Goal: Understand process/instructions

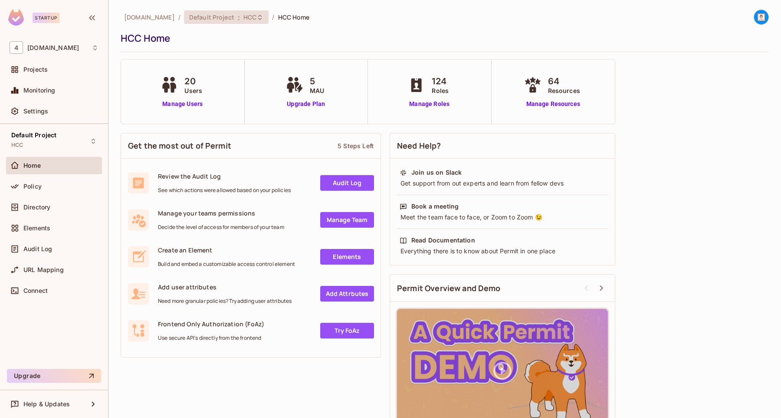
click at [243, 19] on span "HCC" at bounding box center [249, 17] width 13 height 8
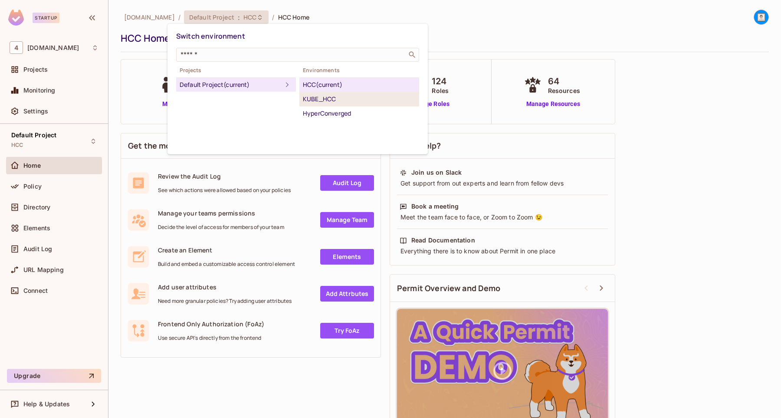
click at [313, 98] on div "KUBE_HCC" at bounding box center [359, 99] width 113 height 10
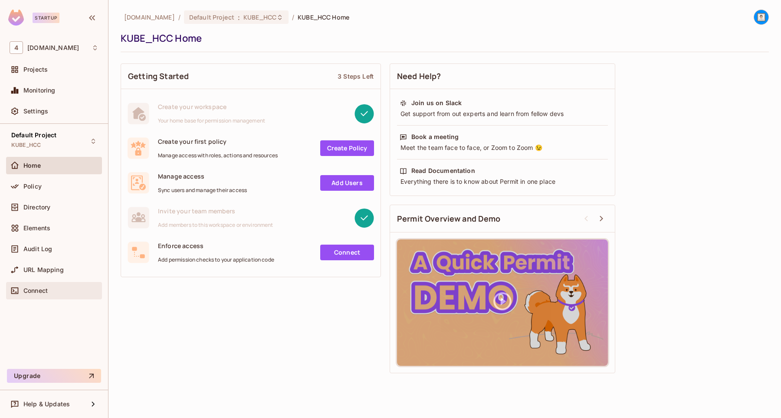
click at [45, 290] on span "Connect" at bounding box center [35, 290] width 24 height 7
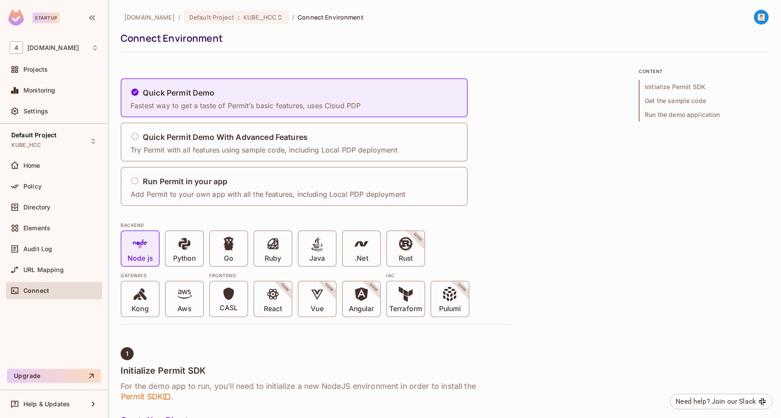
click at [286, 220] on div "BACKEND Node js Python Go Ruby Java .Net Rust SOON Gateways Kong Aws Frontend C…" at bounding box center [316, 266] width 391 height 101
click at [278, 260] on p "Ruby" at bounding box center [273, 258] width 16 height 9
click at [197, 181] on h5 "Run Permit in your app" at bounding box center [185, 181] width 85 height 9
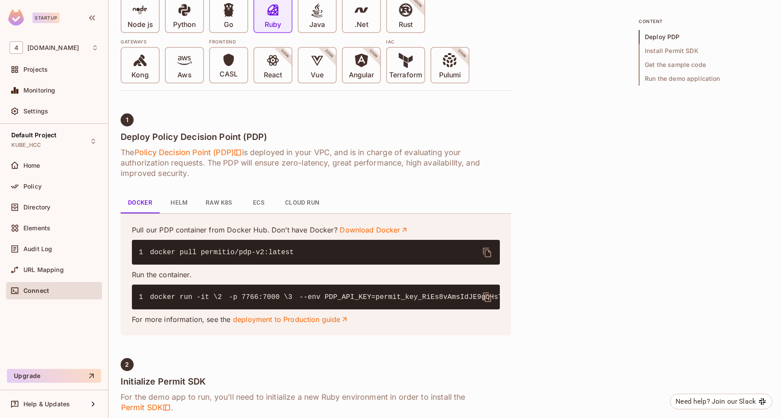
click at [220, 209] on button "Raw K8s" at bounding box center [219, 202] width 40 height 21
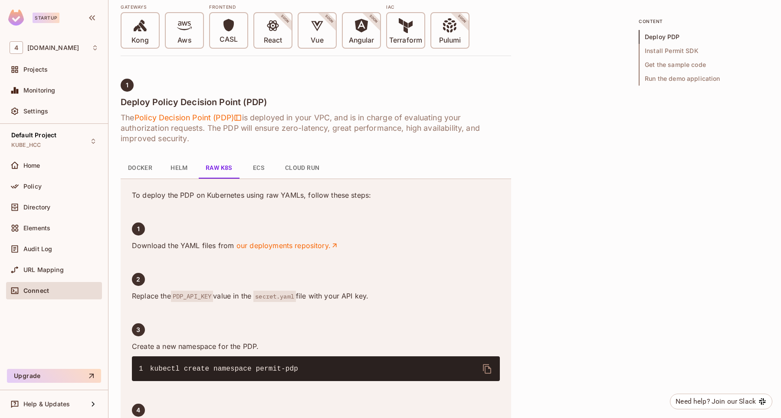
scroll to position [269, 0]
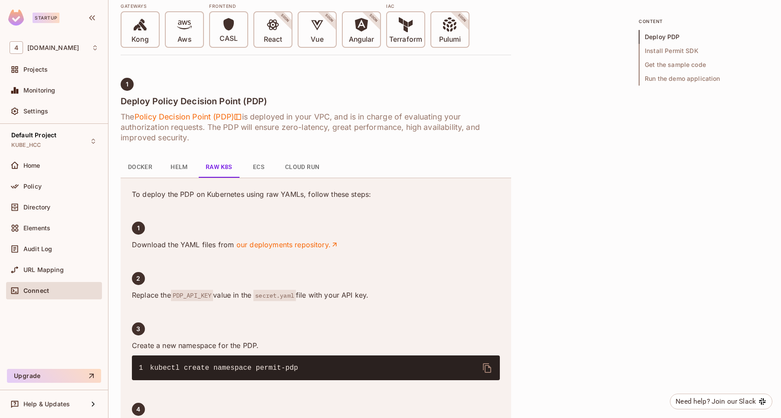
click at [262, 168] on button "ECS" at bounding box center [258, 167] width 39 height 21
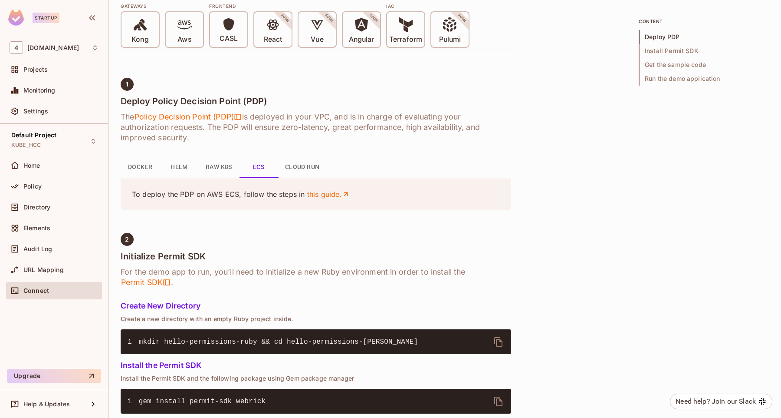
click at [313, 162] on button "Cloud Run" at bounding box center [302, 167] width 49 height 21
click at [183, 171] on button "Helm" at bounding box center [179, 167] width 39 height 21
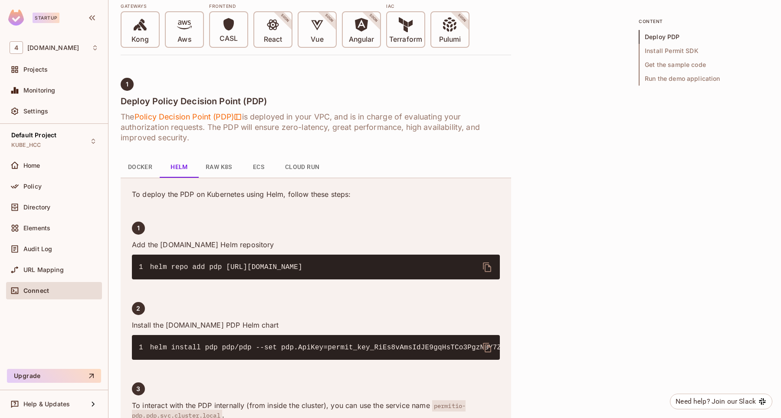
click at [144, 167] on button "Docker" at bounding box center [140, 167] width 39 height 21
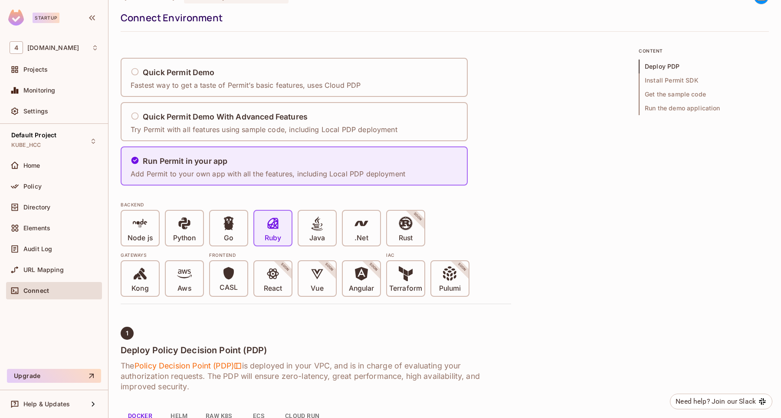
scroll to position [8, 0]
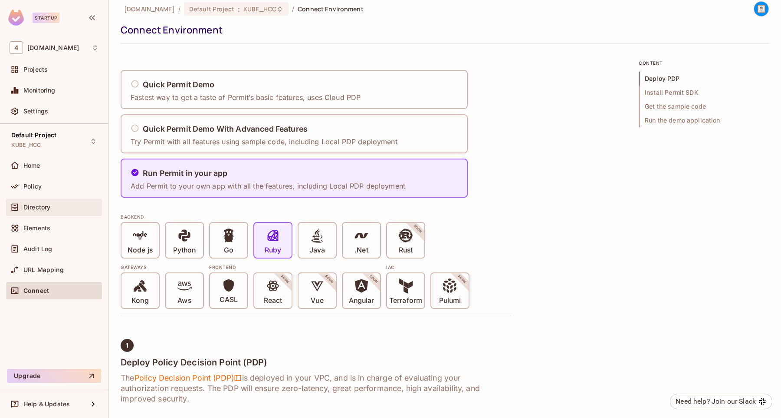
click at [44, 206] on span "Directory" at bounding box center [36, 207] width 27 height 7
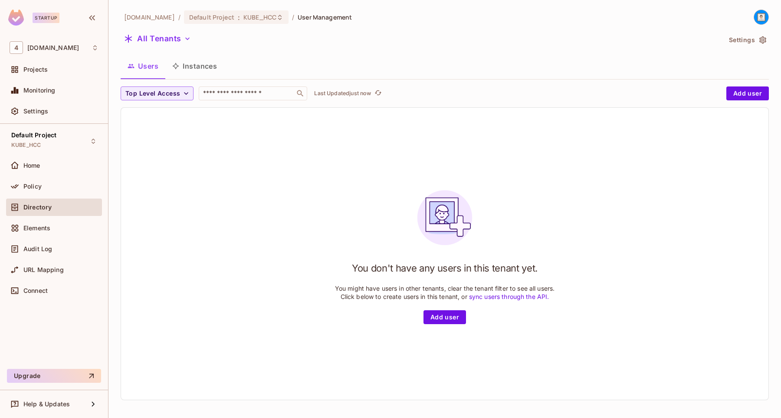
click at [195, 69] on button "Instances" at bounding box center [194, 66] width 59 height 22
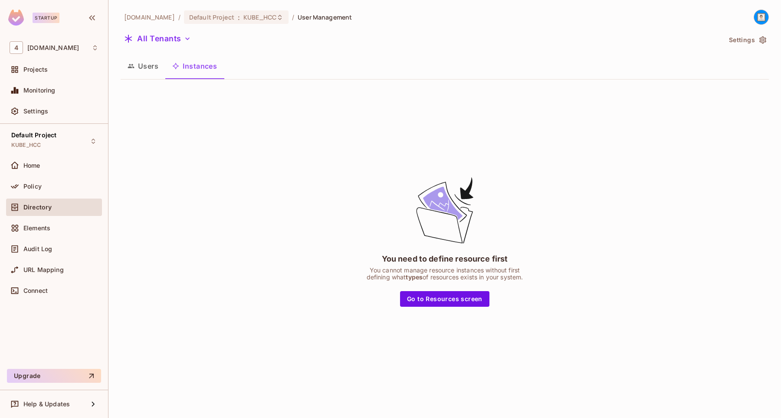
click at [154, 64] on button "Users" at bounding box center [143, 66] width 45 height 22
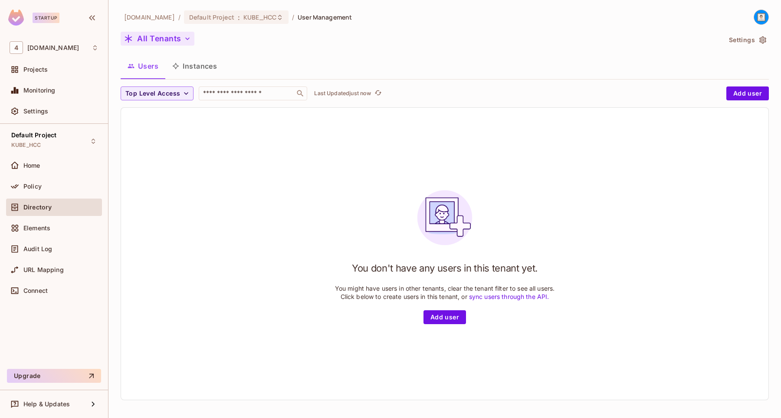
click at [157, 39] on button "All Tenants" at bounding box center [158, 39] width 74 height 14
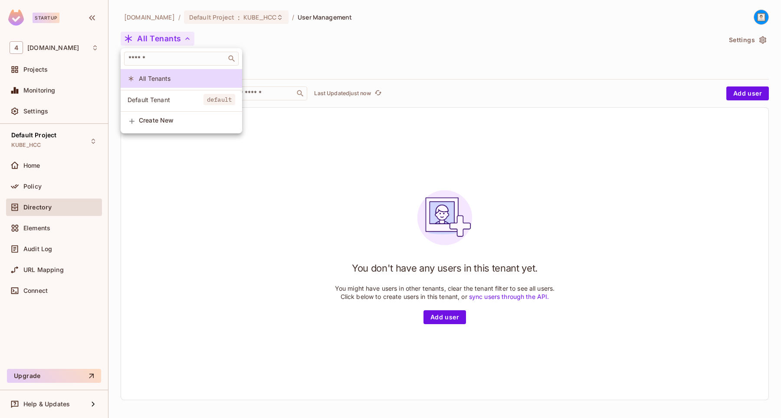
click at [292, 49] on div at bounding box center [390, 209] width 781 height 418
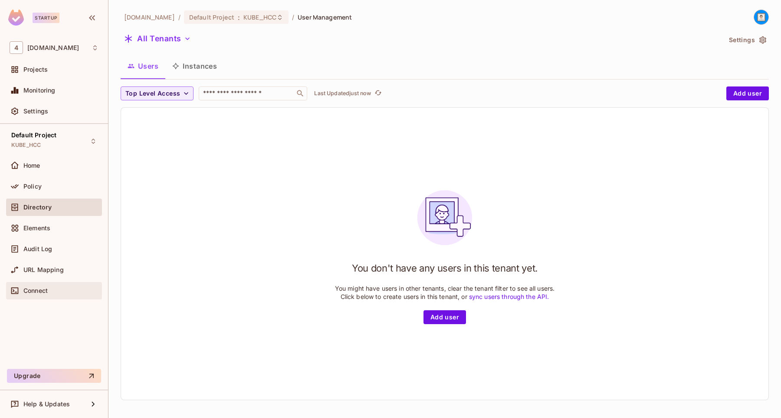
click at [46, 288] on span "Connect" at bounding box center [35, 290] width 24 height 7
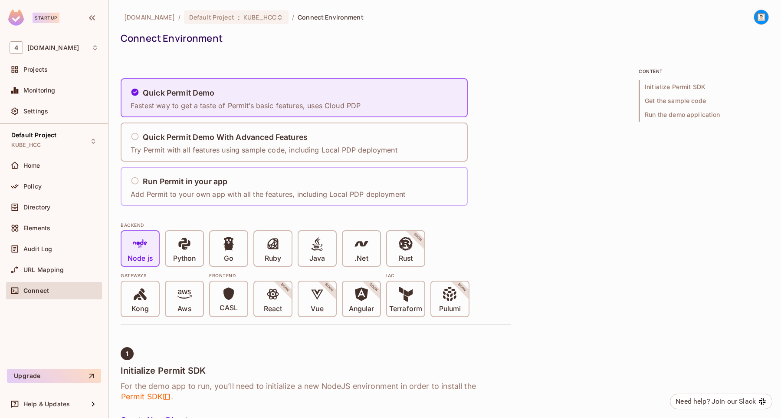
click at [169, 185] on h5 "Run Permit in your app" at bounding box center [185, 181] width 85 height 9
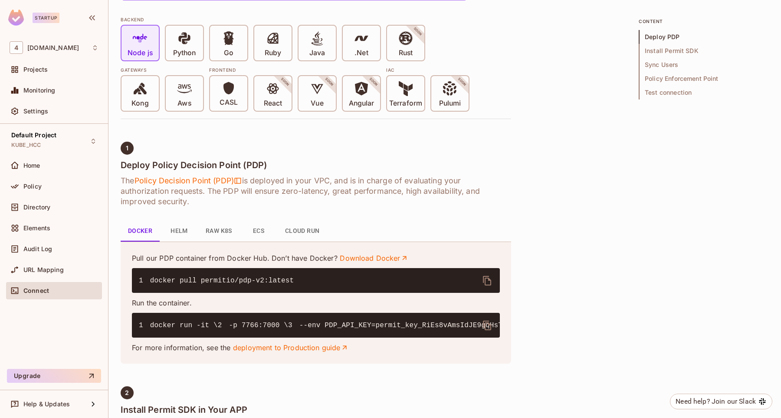
scroll to position [230, 0]
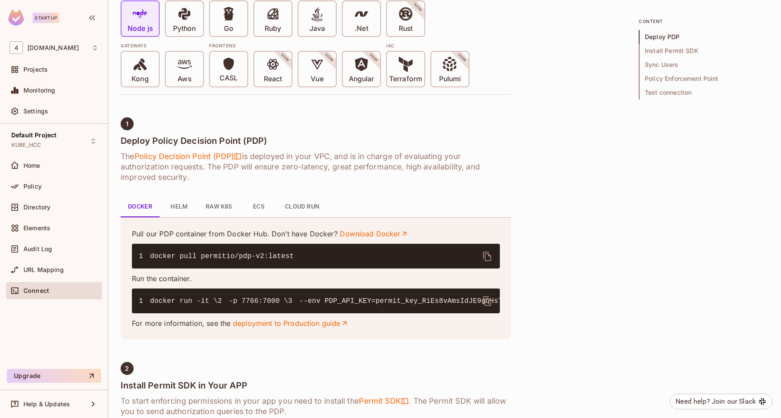
click at [487, 299] on icon "delete" at bounding box center [487, 301] width 10 height 10
click at [185, 207] on button "Helm" at bounding box center [179, 206] width 39 height 21
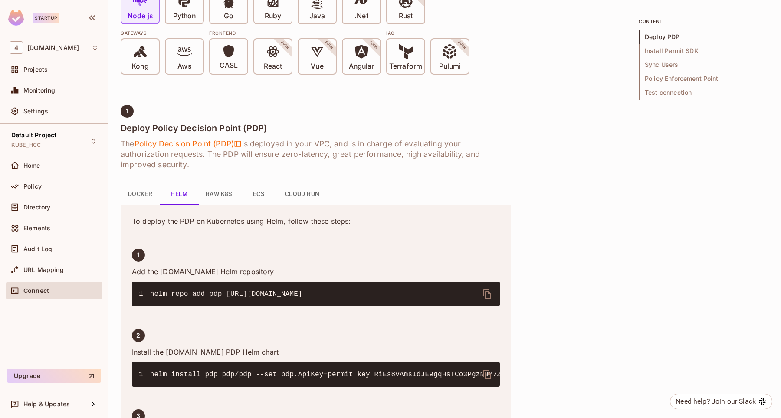
scroll to position [243, 0]
click at [488, 292] on icon "delete" at bounding box center [487, 294] width 8 height 10
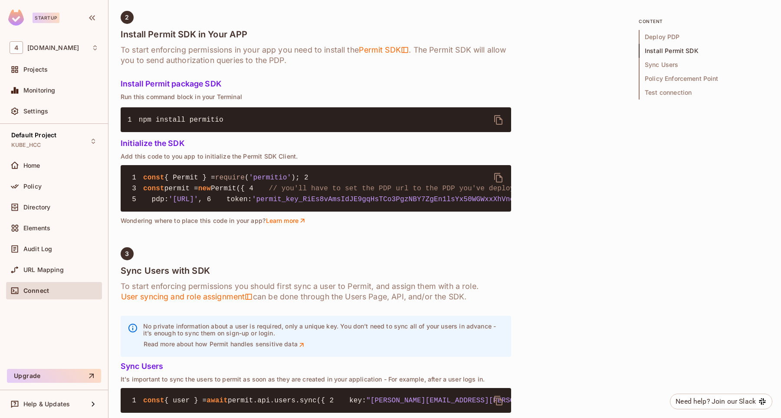
scroll to position [751, 0]
